Goal: Check status: Check status

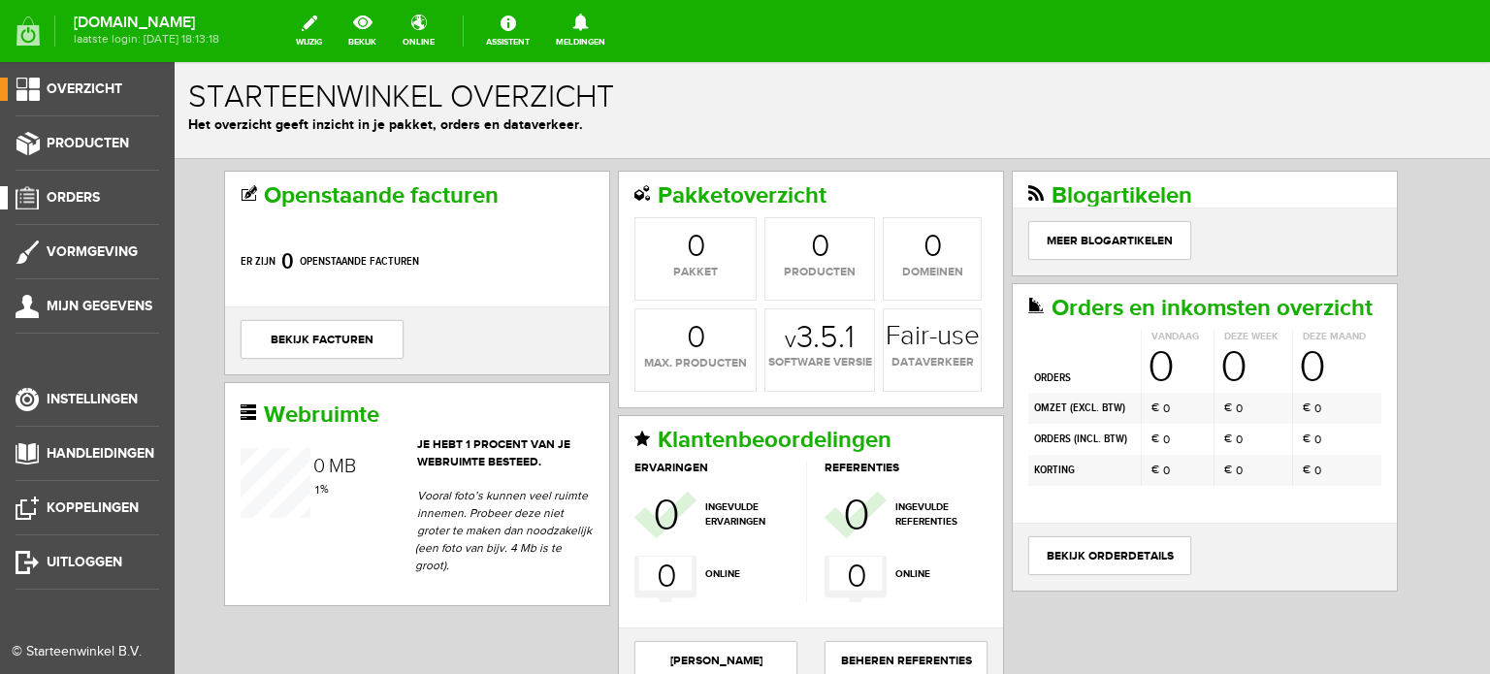
click at [82, 196] on span "Orders" at bounding box center [73, 197] width 53 height 16
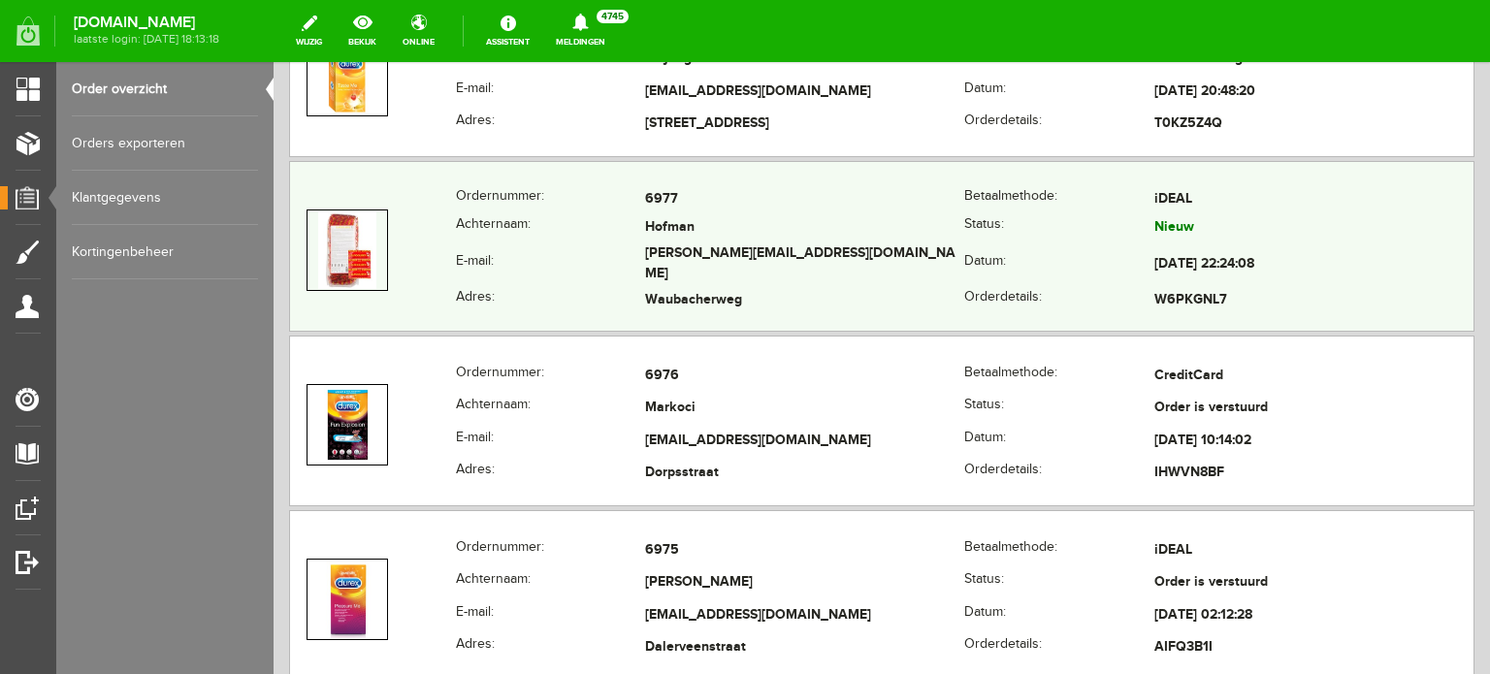
scroll to position [776, 0]
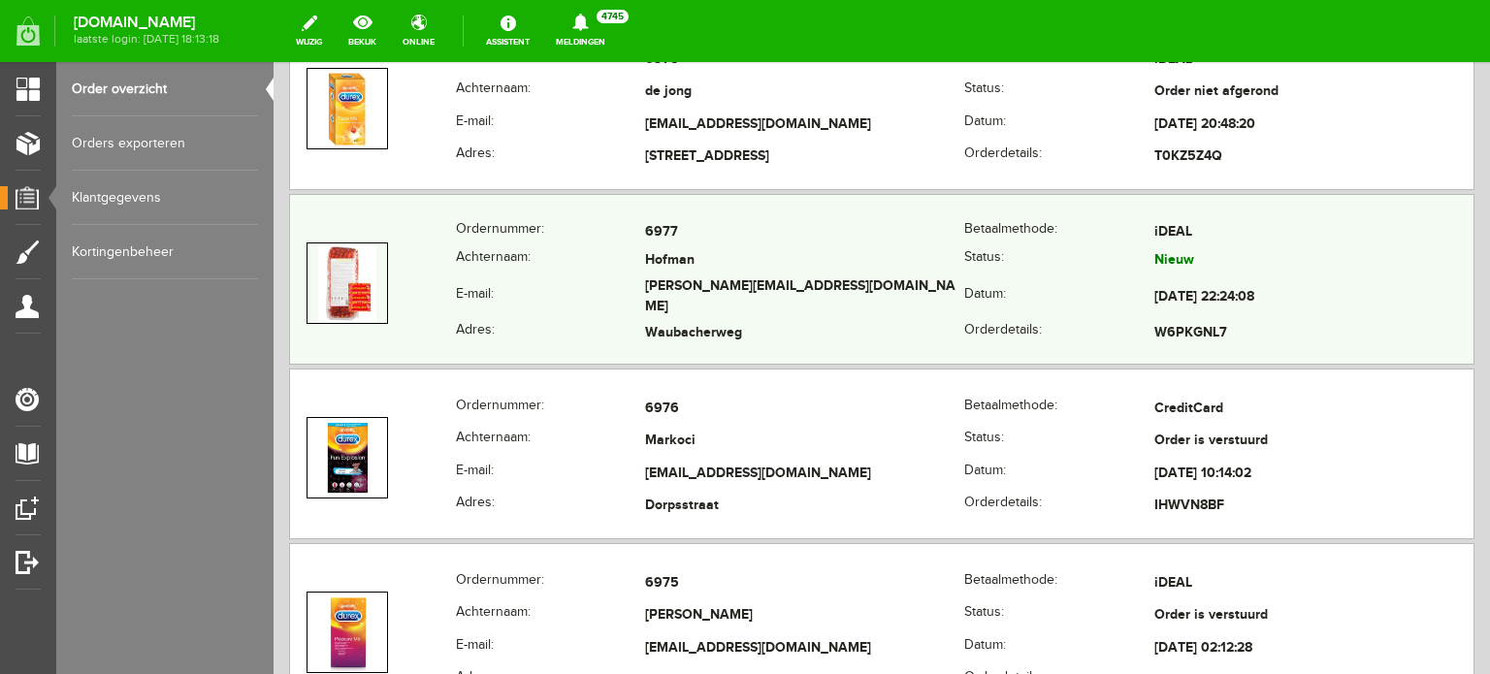
click at [734, 259] on td "Hofman" at bounding box center [804, 261] width 319 height 28
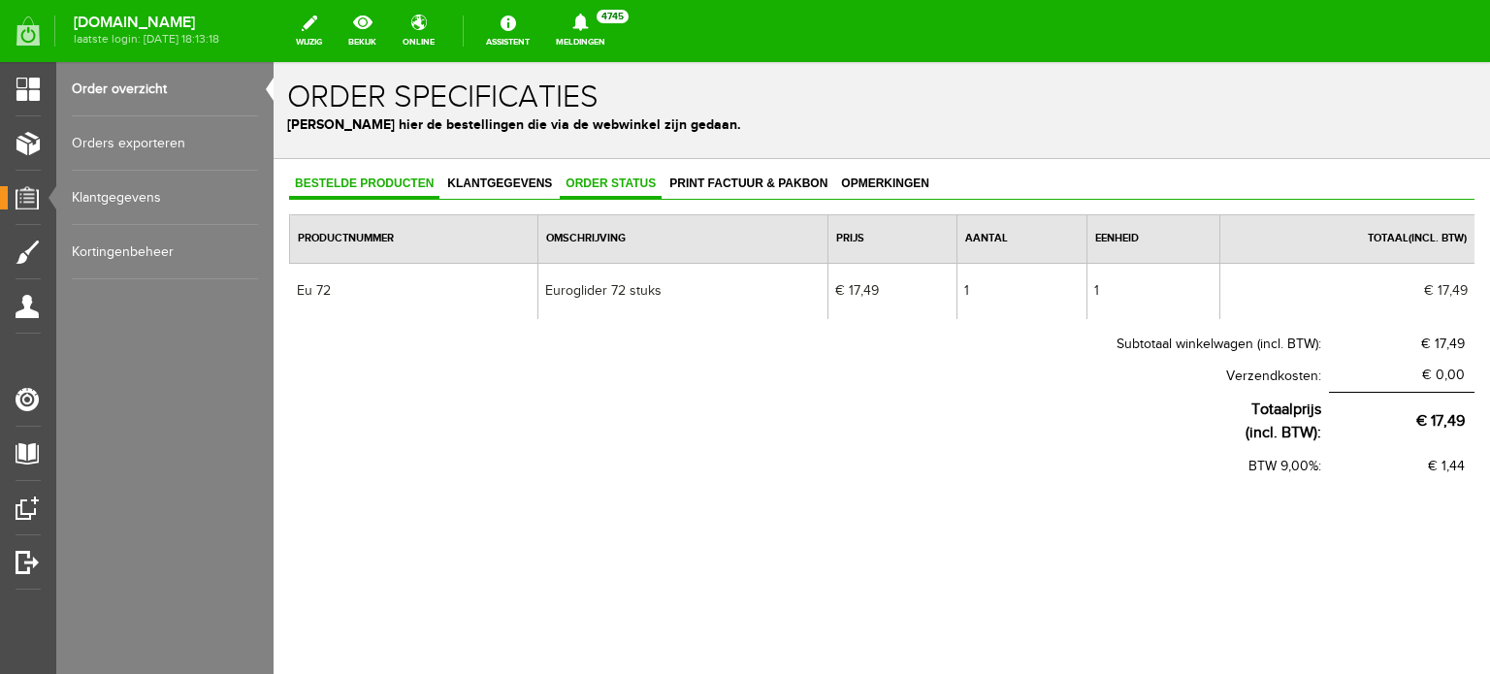
click at [624, 184] on span "Order status" at bounding box center [611, 184] width 102 height 14
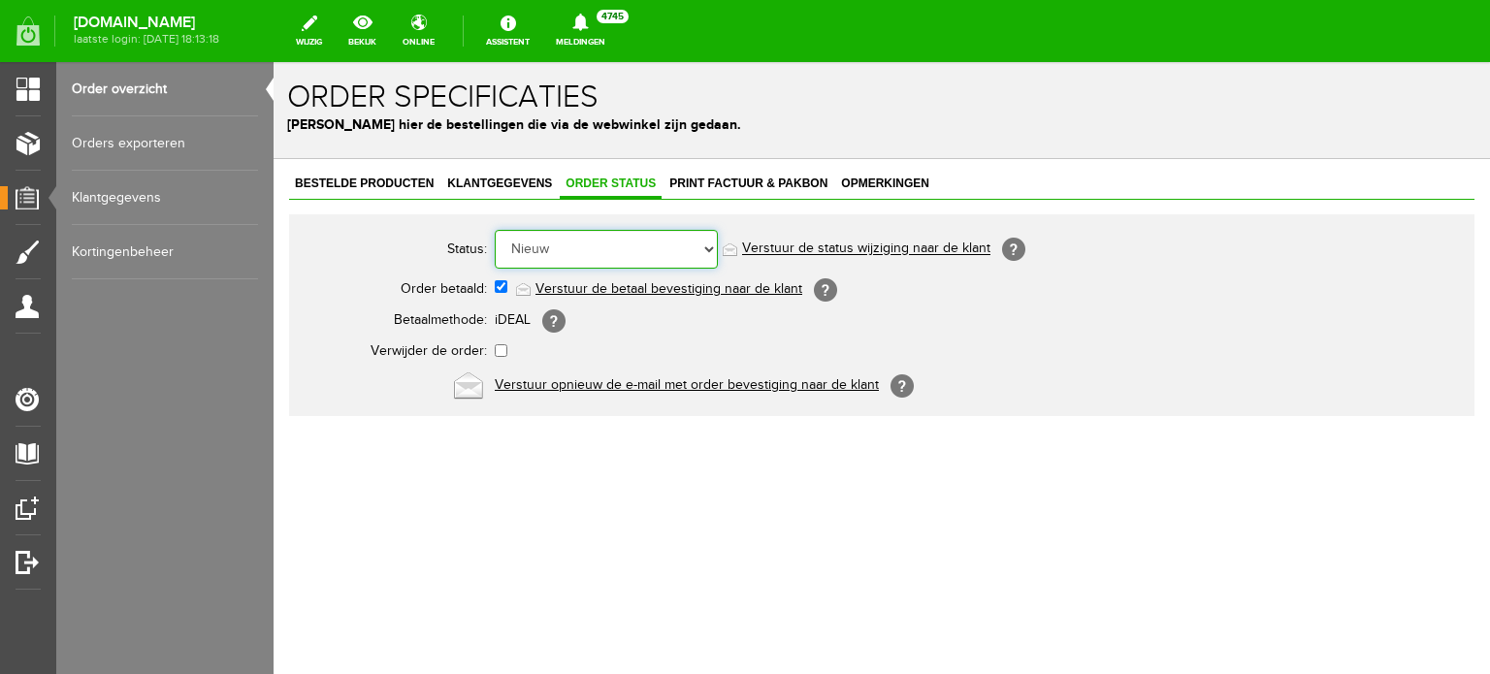
click at [629, 247] on select "Order niet afgerond Nieuw Order in behandeling Wacht op leverancier Wacht op be…" at bounding box center [606, 249] width 223 height 39
click at [495, 230] on select "Order niet afgerond Nieuw Order in behandeling Wacht op leverancier Wacht op be…" at bounding box center [606, 249] width 223 height 39
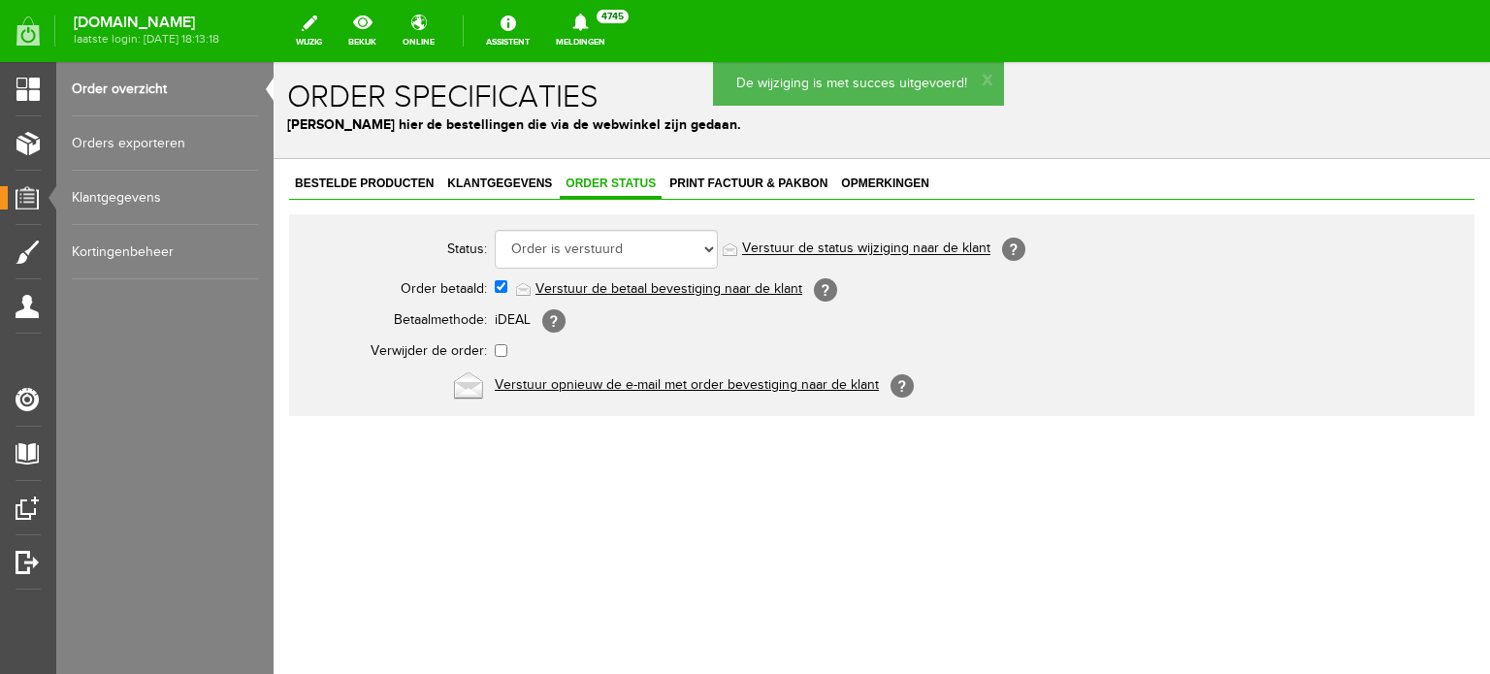
click at [776, 249] on link "Verstuur de status wijziging naar de klant" at bounding box center [866, 250] width 248 height 16
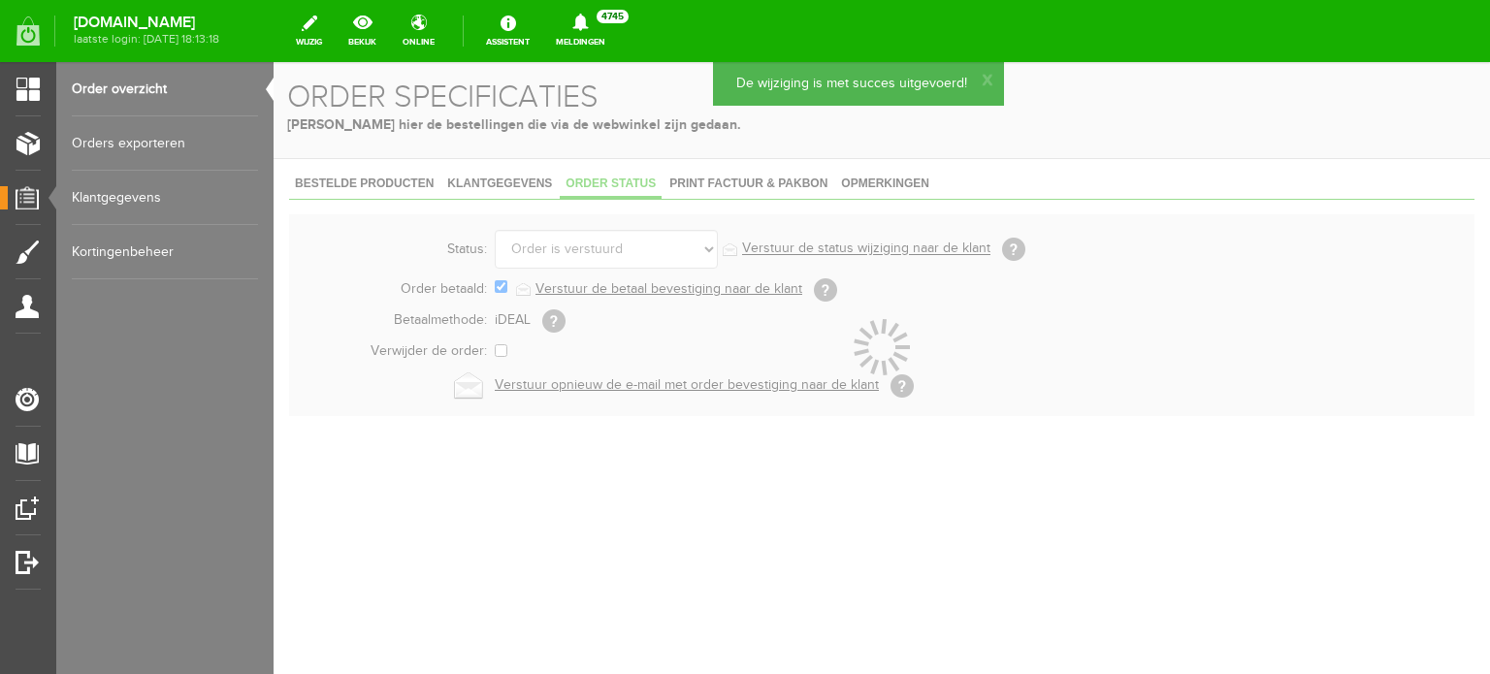
click at [761, 179] on div at bounding box center [882, 368] width 1217 height 612
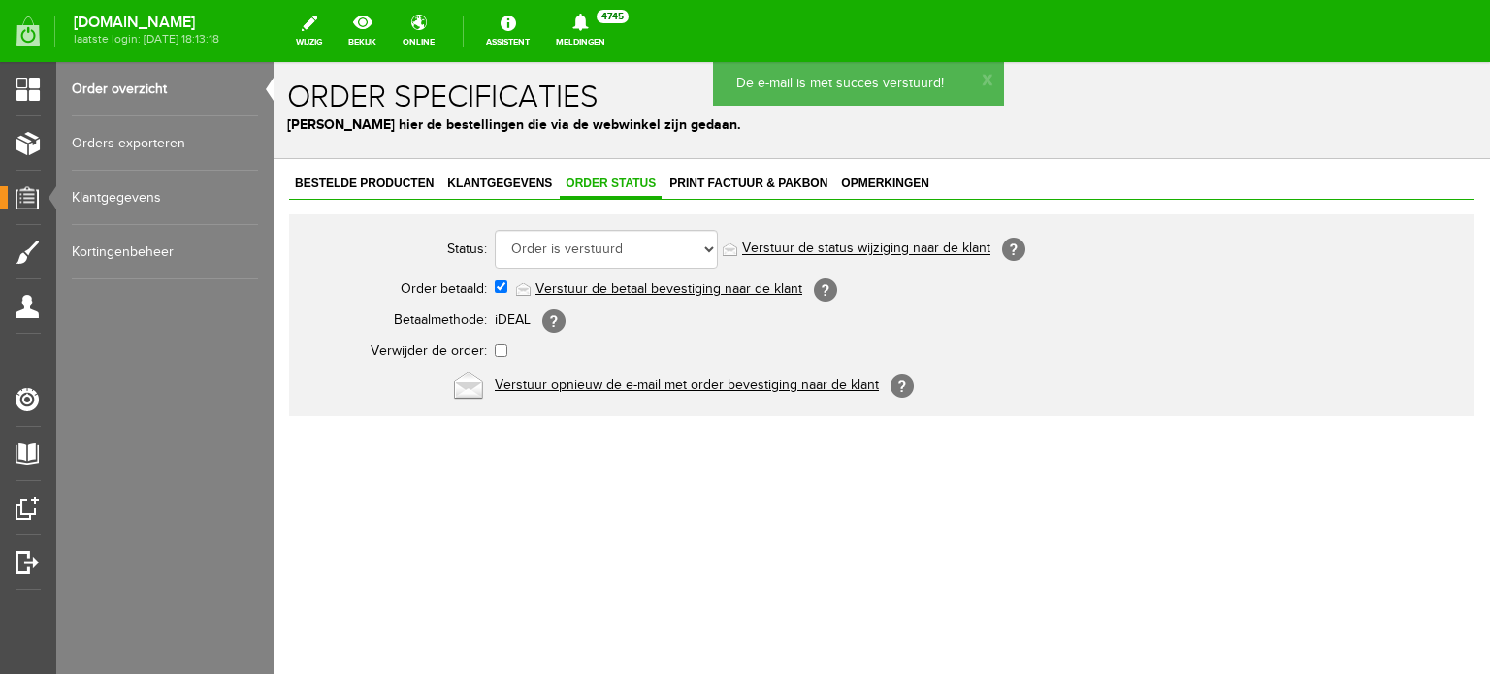
click at [761, 179] on span "Print factuur & pakbon" at bounding box center [749, 184] width 170 height 14
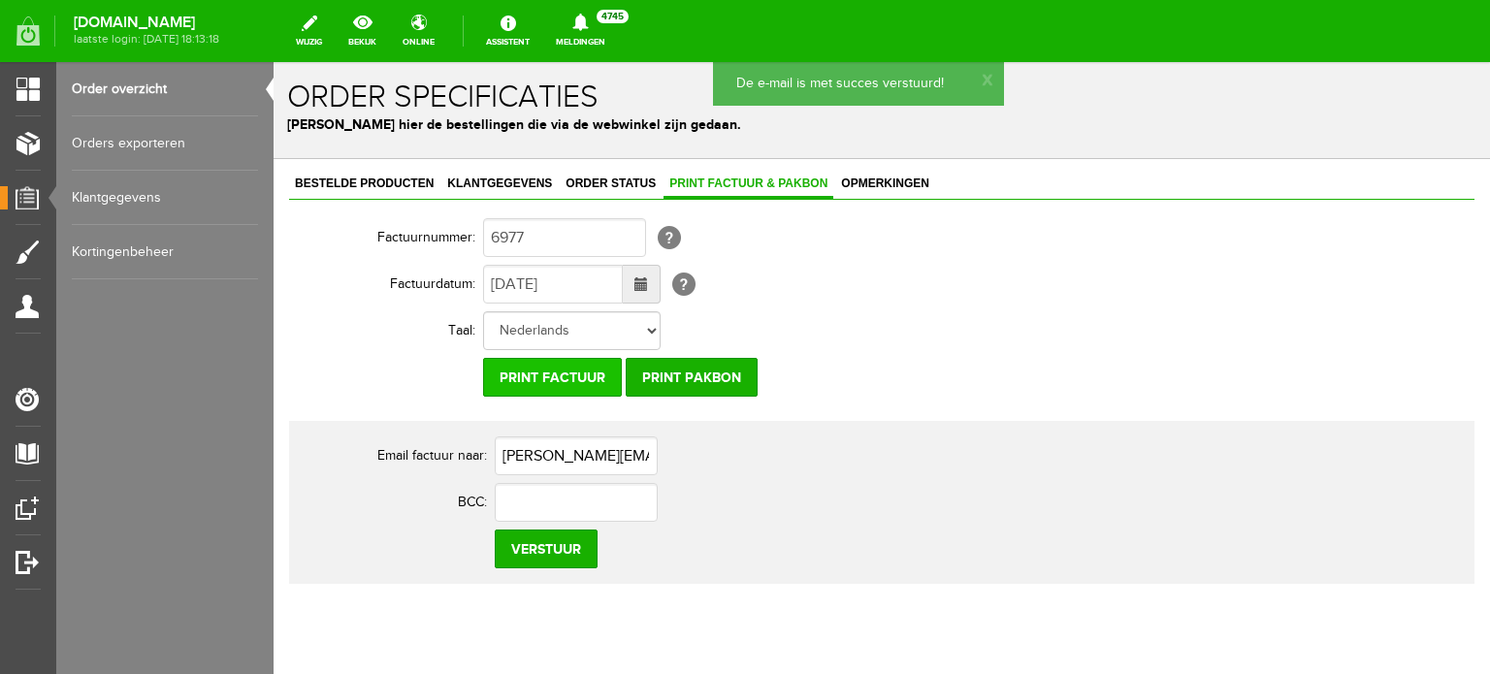
click at [551, 375] on input "Print factuur" at bounding box center [552, 377] width 139 height 39
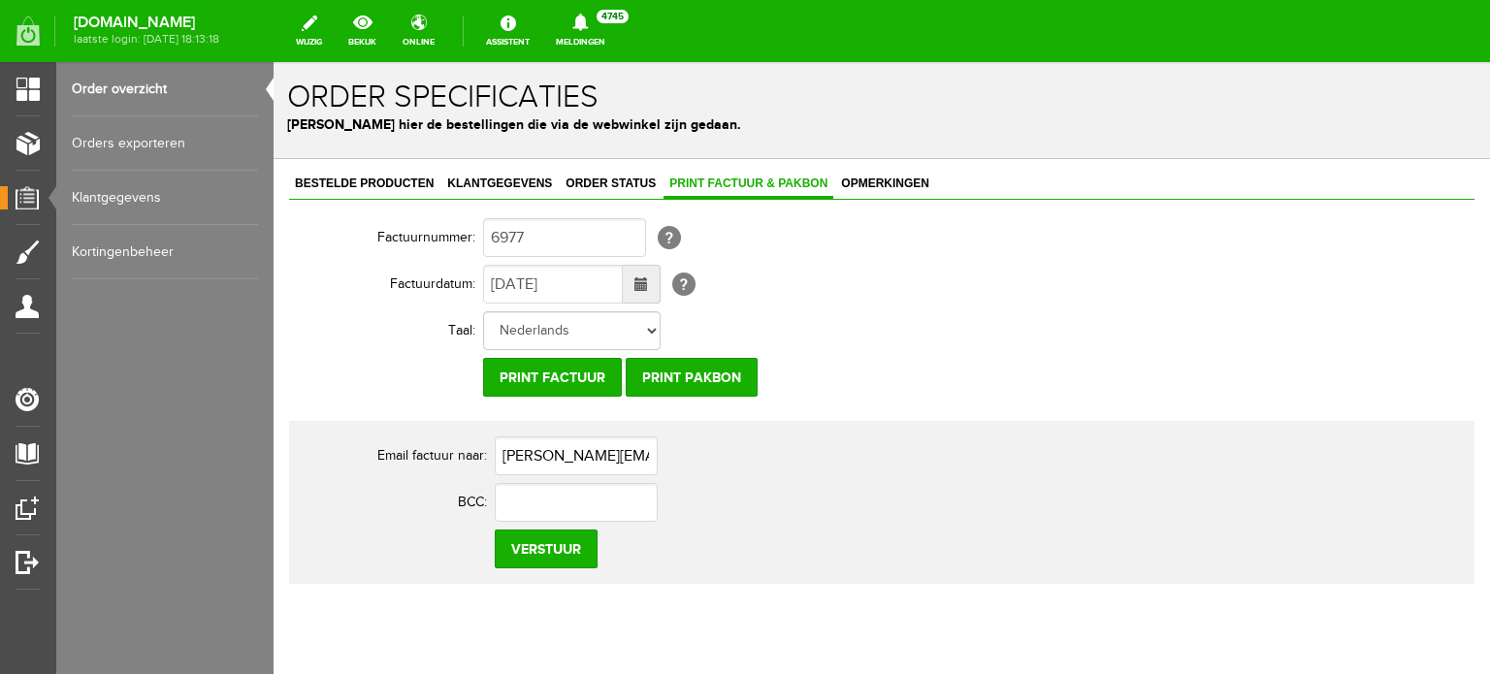
click at [174, 83] on link "Order overzicht" at bounding box center [165, 89] width 186 height 54
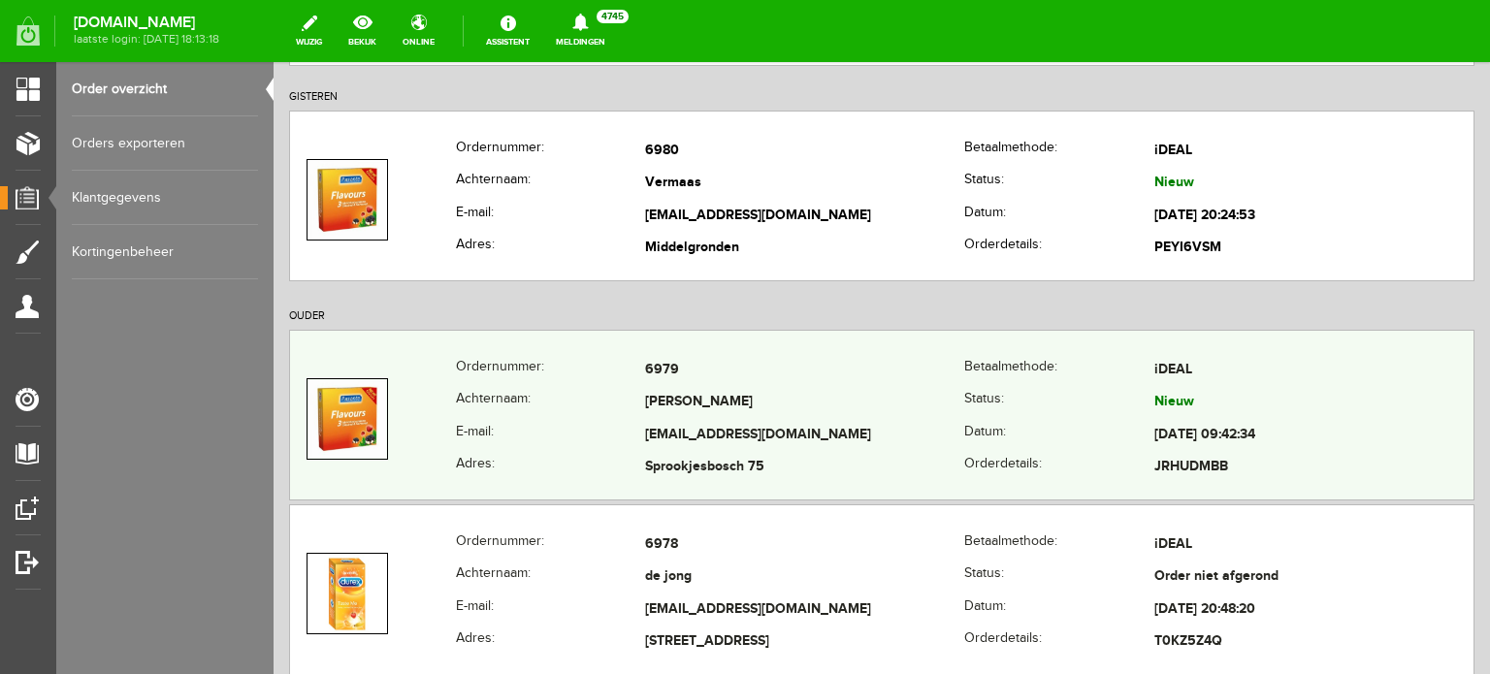
scroll to position [485, 0]
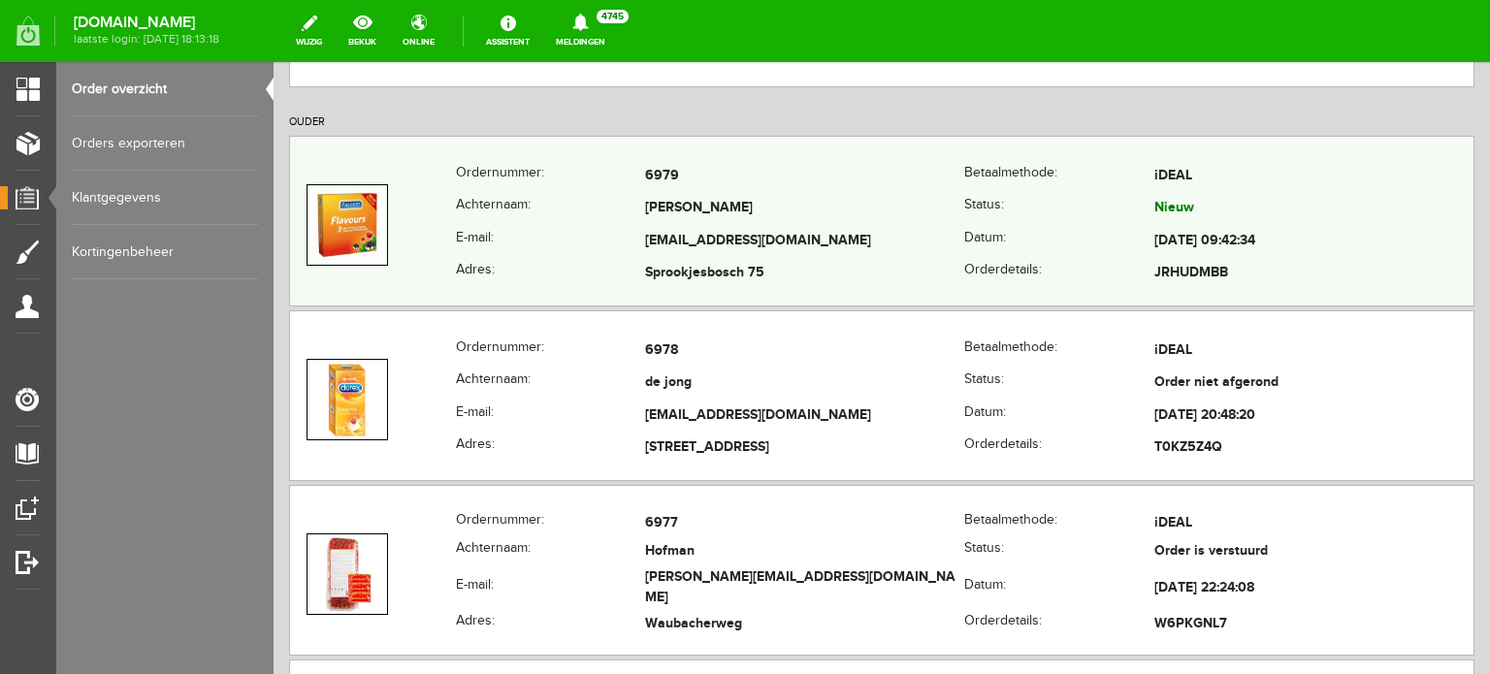
click at [743, 216] on td "[PERSON_NAME]" at bounding box center [804, 209] width 319 height 33
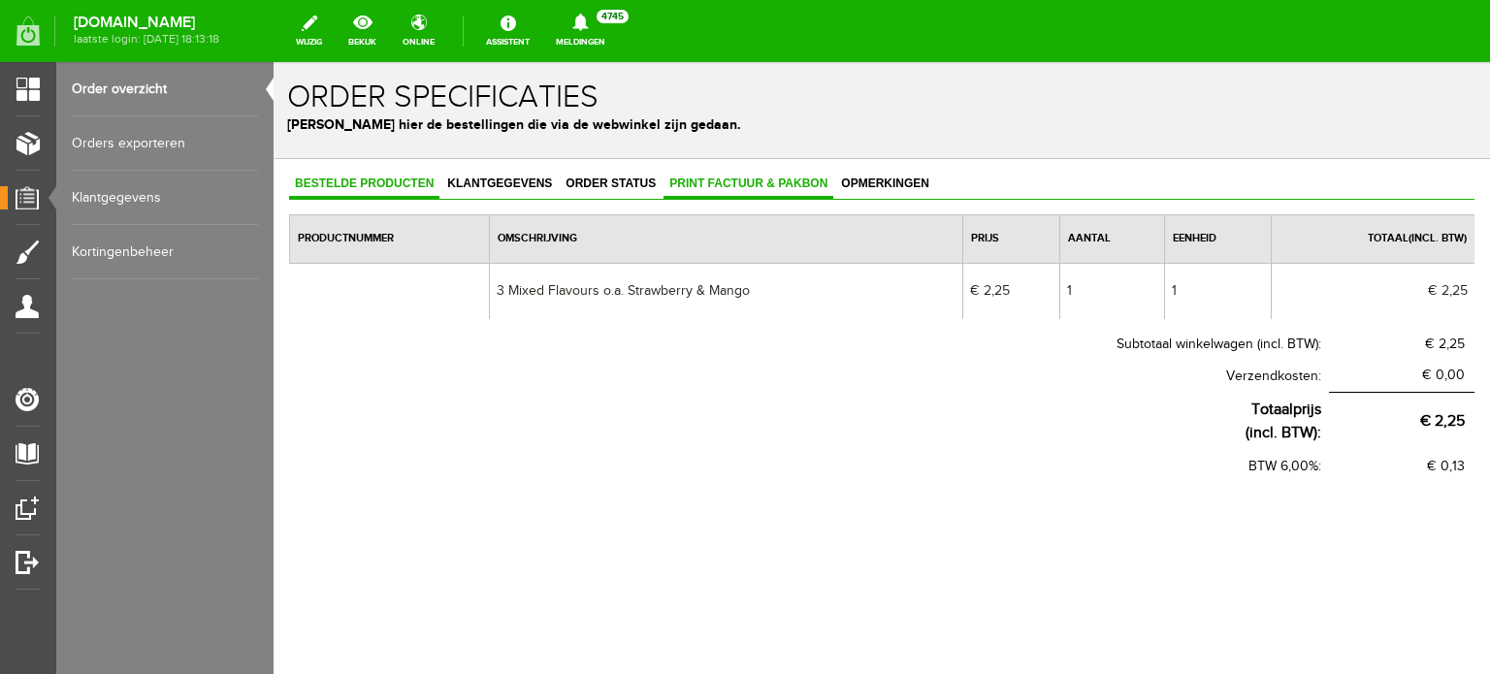
click at [696, 181] on span "Print factuur & pakbon" at bounding box center [749, 184] width 170 height 14
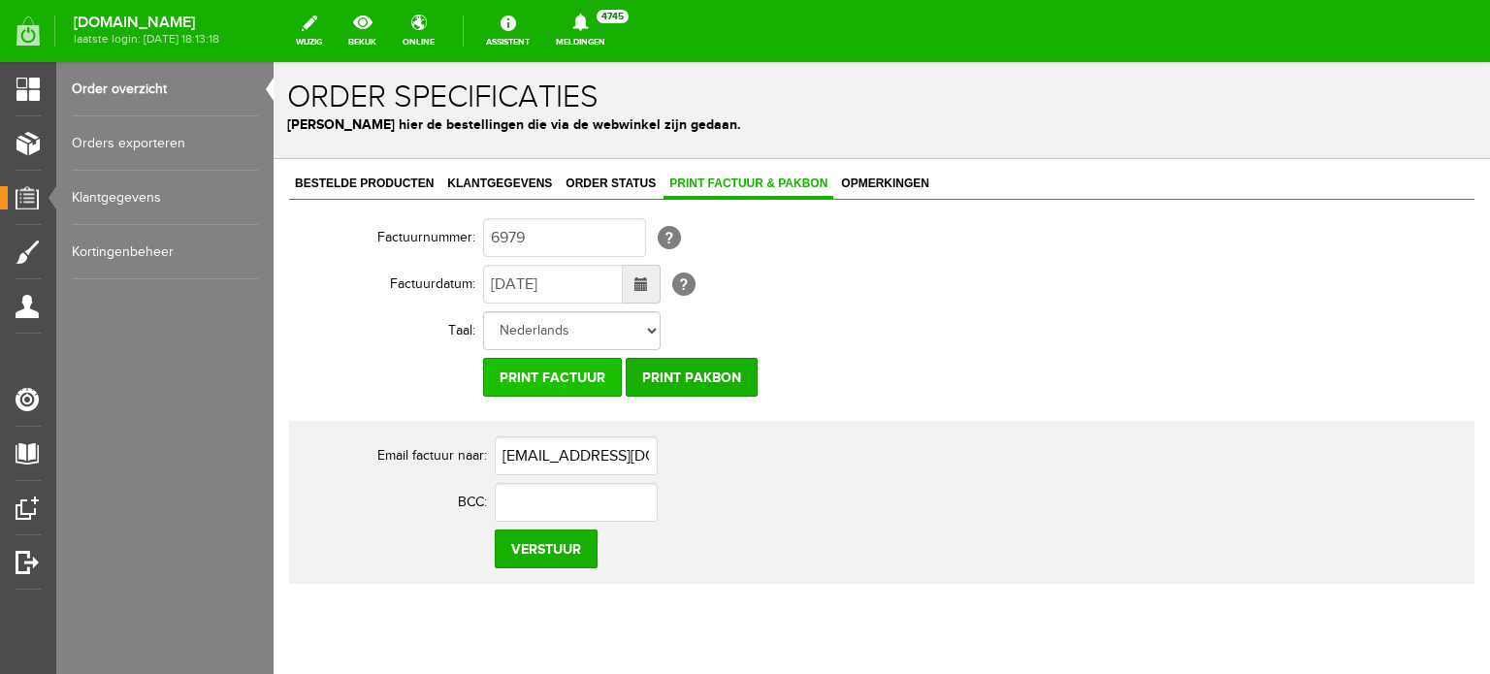
click at [590, 370] on input "Print factuur" at bounding box center [552, 377] width 139 height 39
click at [619, 187] on span "Order status" at bounding box center [611, 184] width 102 height 14
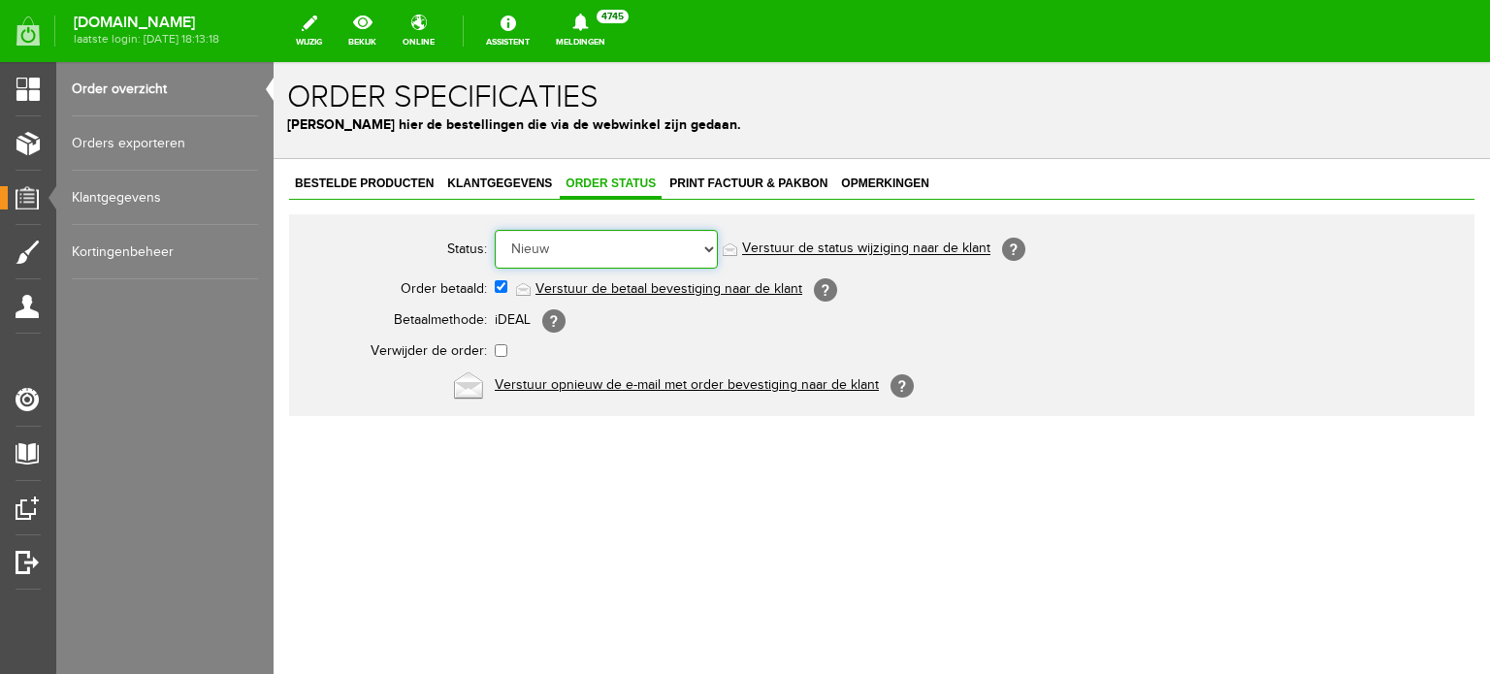
click at [615, 244] on select "Order niet afgerond Nieuw Order in behandeling Wacht op leverancier Wacht op be…" at bounding box center [606, 249] width 223 height 39
click at [495, 230] on select "Order niet afgerond Nieuw Order in behandeling Wacht op leverancier Wacht op be…" at bounding box center [606, 249] width 223 height 39
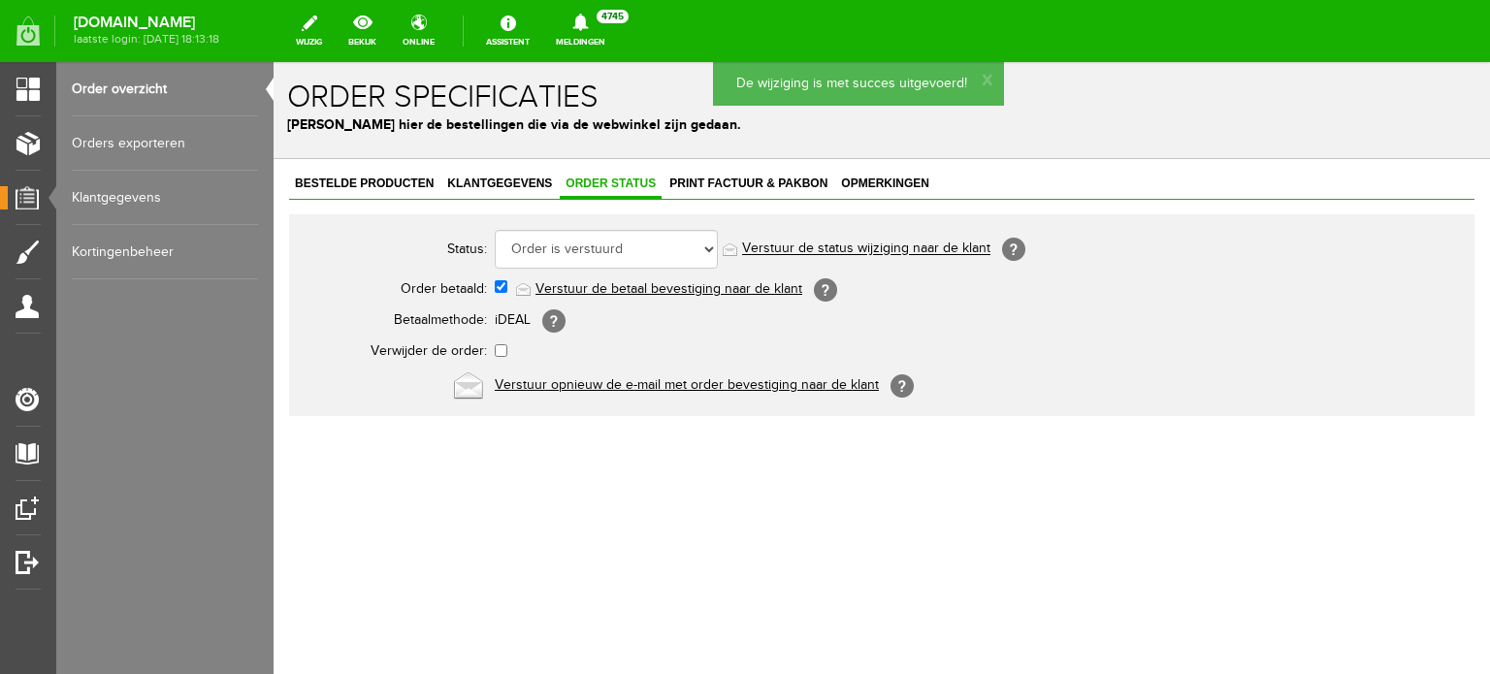
click at [912, 248] on link "Verstuur de status wijziging naar de klant" at bounding box center [866, 250] width 248 height 16
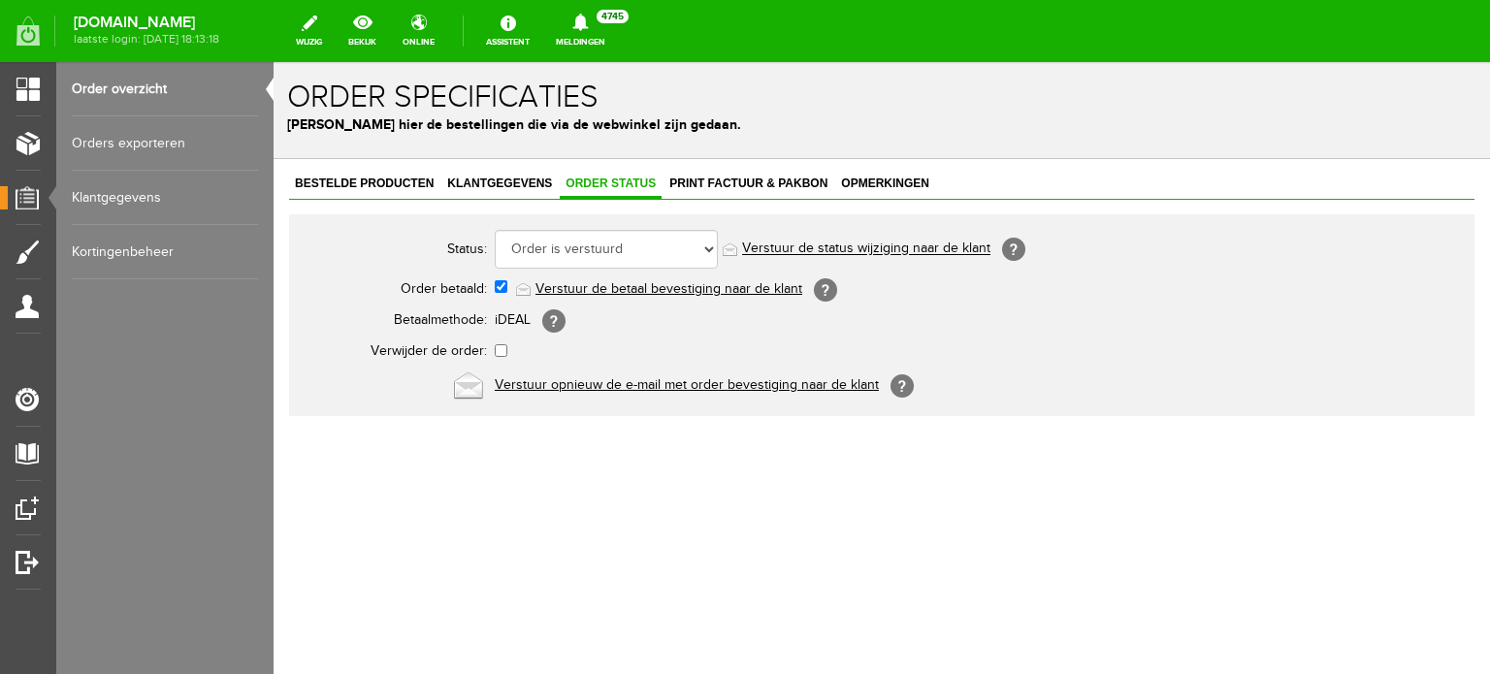
click at [175, 86] on link "Order overzicht" at bounding box center [165, 89] width 186 height 54
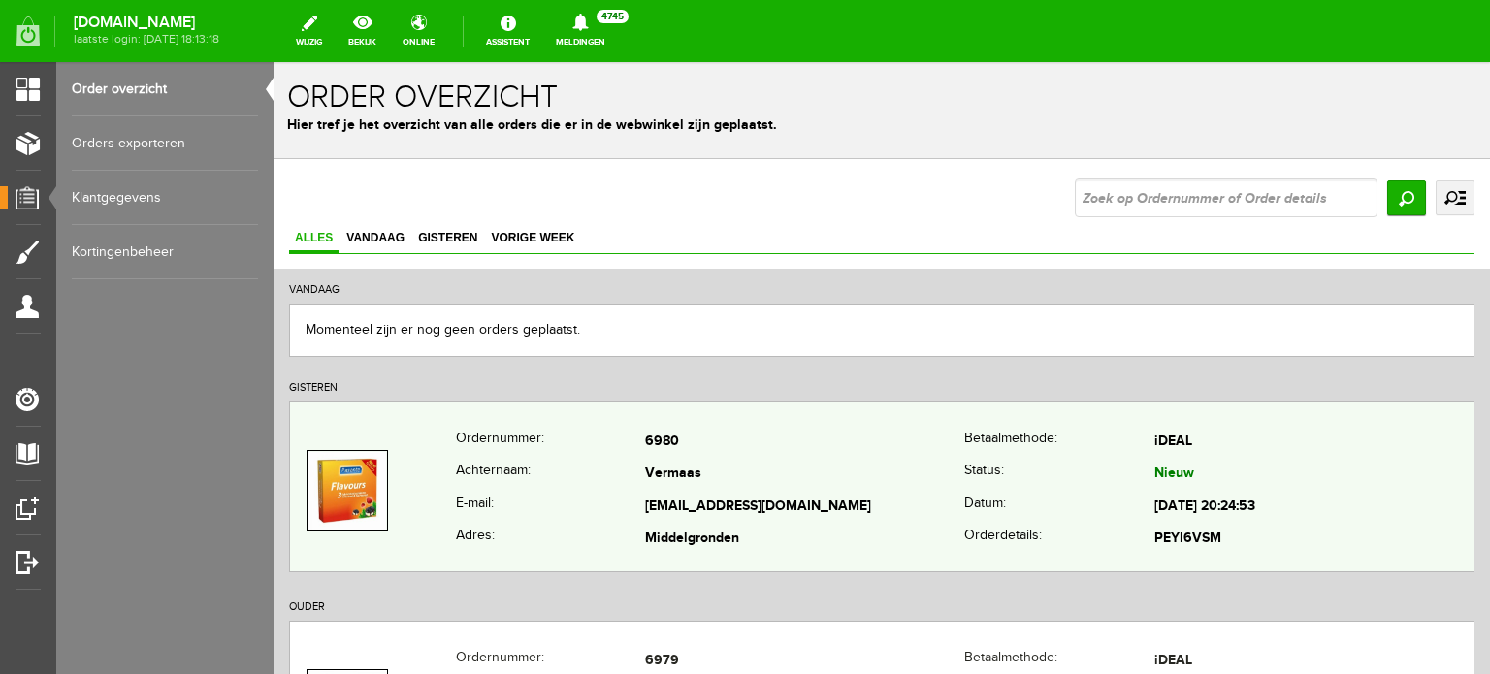
click at [730, 496] on td "[EMAIL_ADDRESS][DOMAIN_NAME]" at bounding box center [804, 507] width 319 height 33
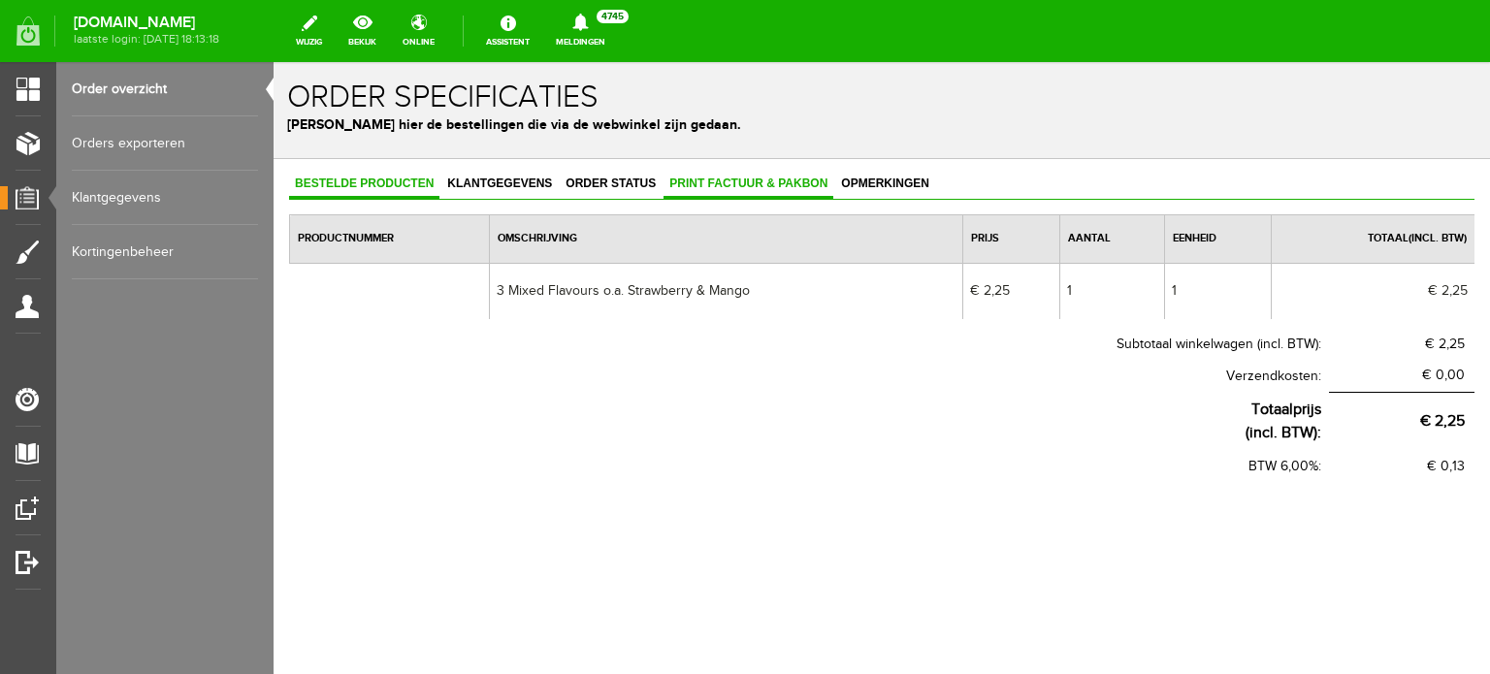
click at [714, 178] on span "Print factuur & pakbon" at bounding box center [749, 184] width 170 height 14
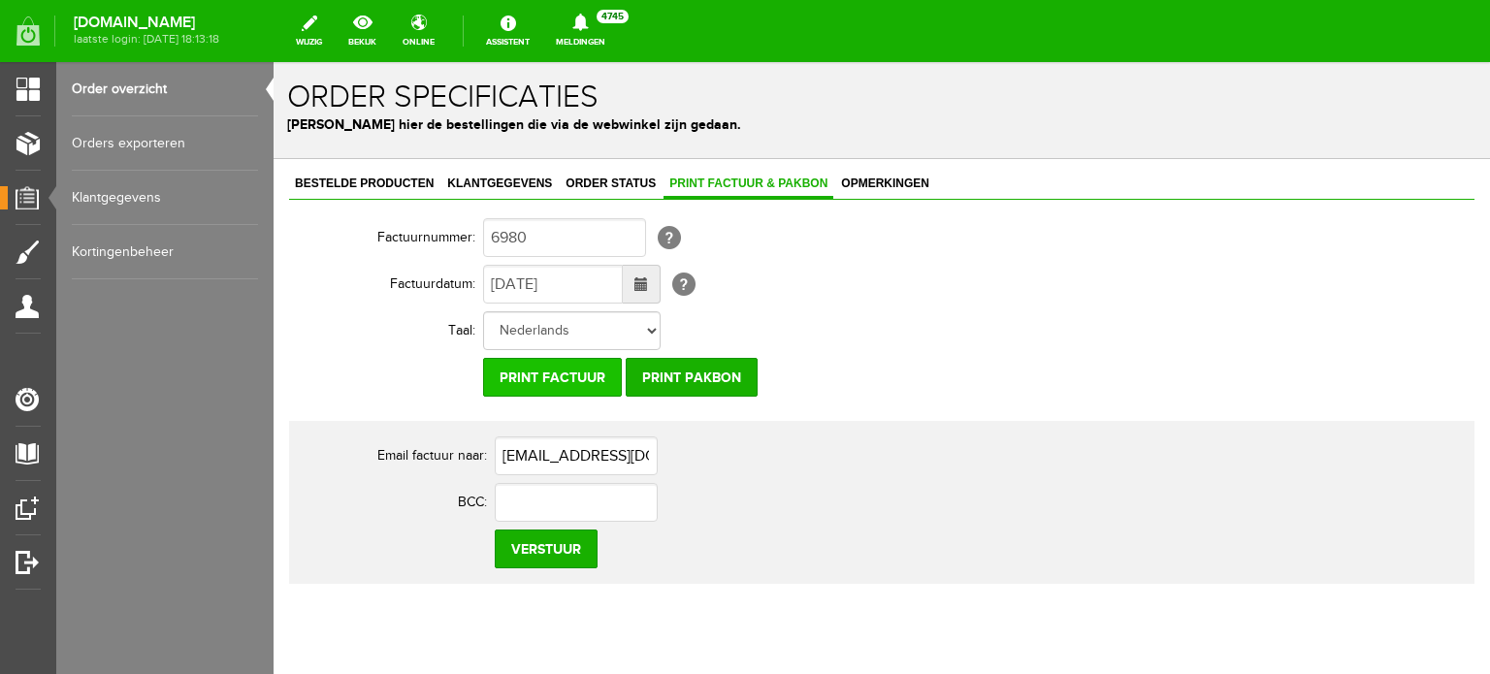
click at [571, 387] on input "Print factuur" at bounding box center [552, 377] width 139 height 39
click at [605, 193] on link "Order status" at bounding box center [611, 185] width 102 height 28
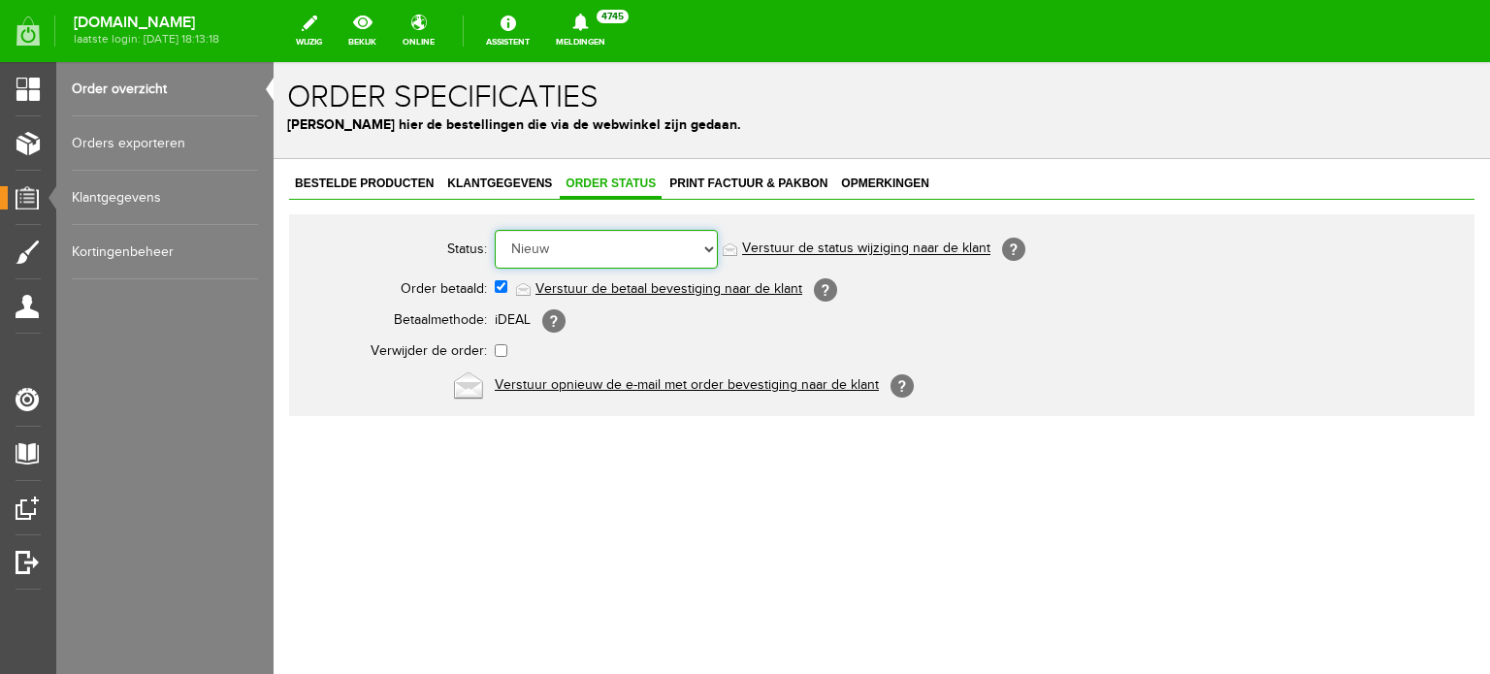
click at [602, 239] on select "Order niet afgerond Nieuw Order in behandeling Wacht op leverancier Wacht op be…" at bounding box center [606, 249] width 223 height 39
select select "5"
click at [495, 230] on select "Order niet afgerond Nieuw Order in behandeling Wacht op leverancier Wacht op be…" at bounding box center [606, 249] width 223 height 39
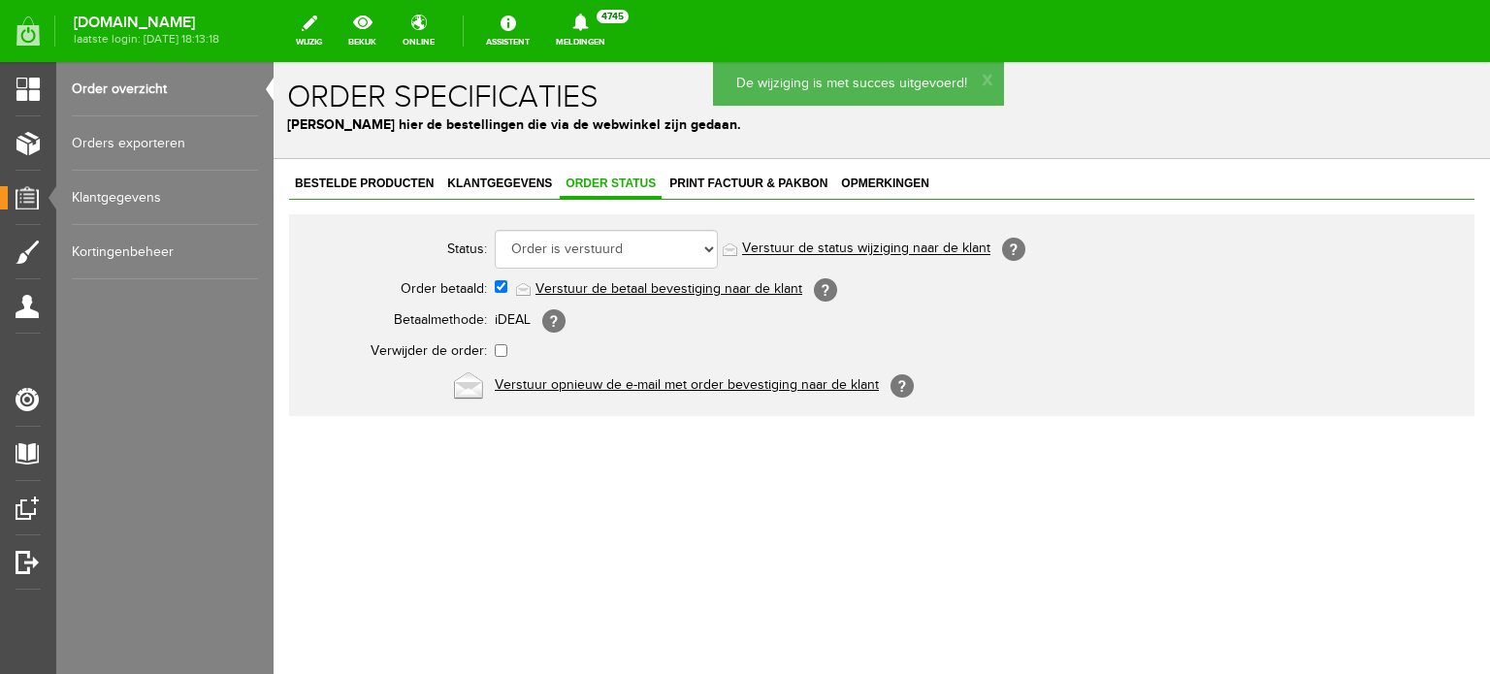
click at [858, 247] on link "Verstuur de status wijziging naar de klant" at bounding box center [866, 250] width 248 height 16
